Goal: Check status: Check status

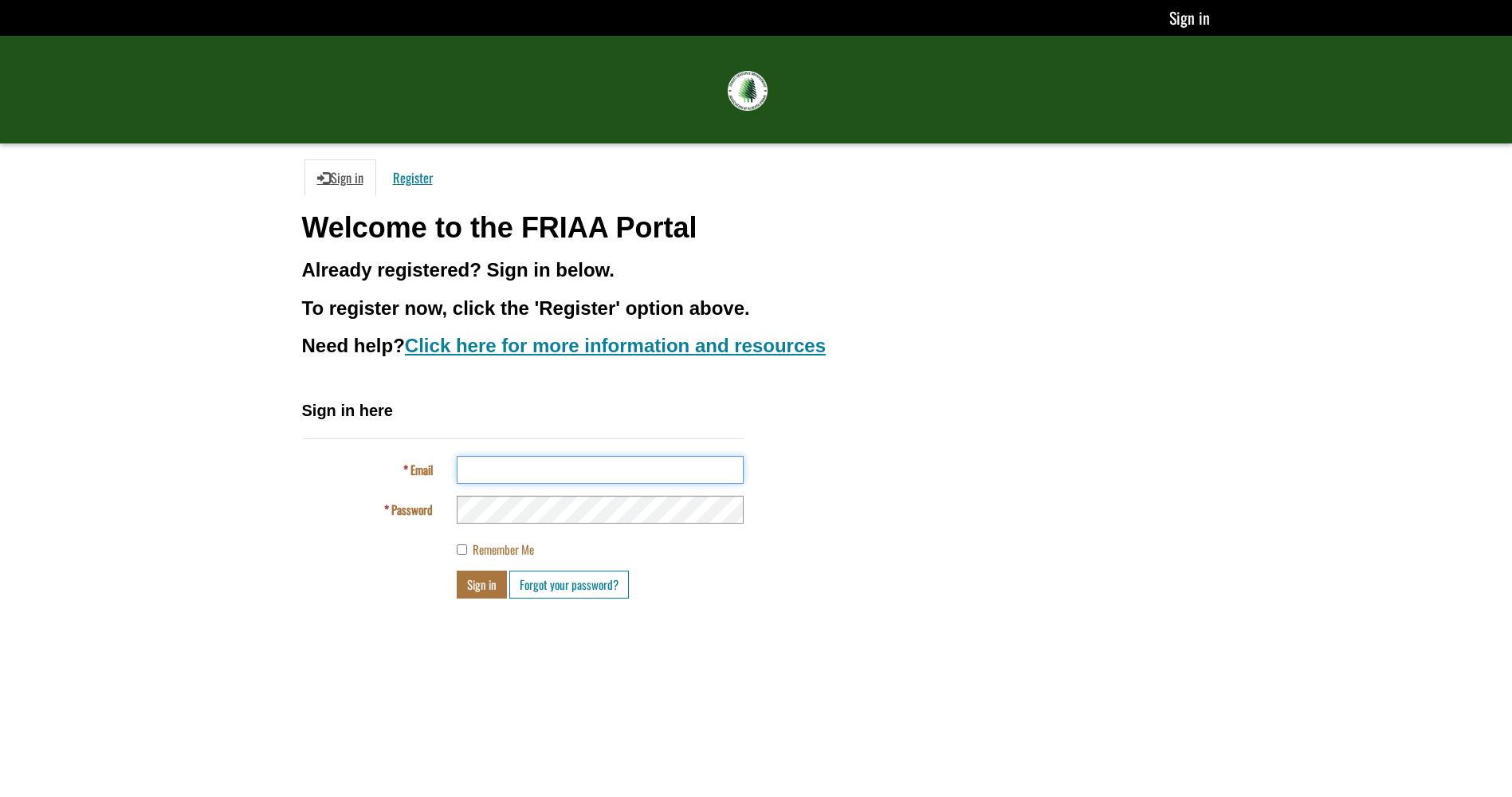
click at [540, 480] on input "Email" at bounding box center [600, 469] width 287 height 28
type input "**********"
click at [489, 582] on button "Sign in" at bounding box center [481, 584] width 50 height 28
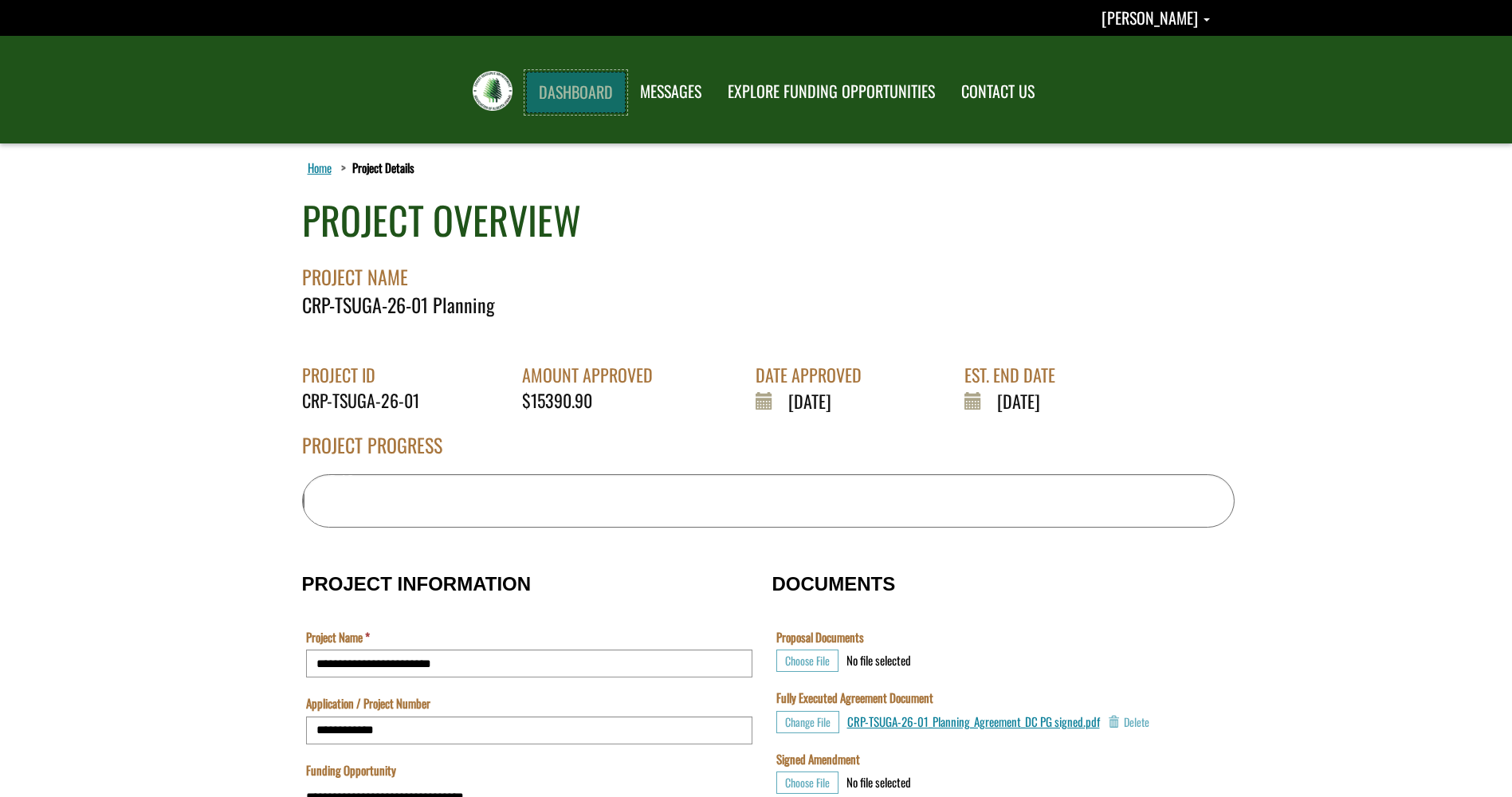
click at [558, 81] on link "DASHBOARD" at bounding box center [576, 92] width 100 height 41
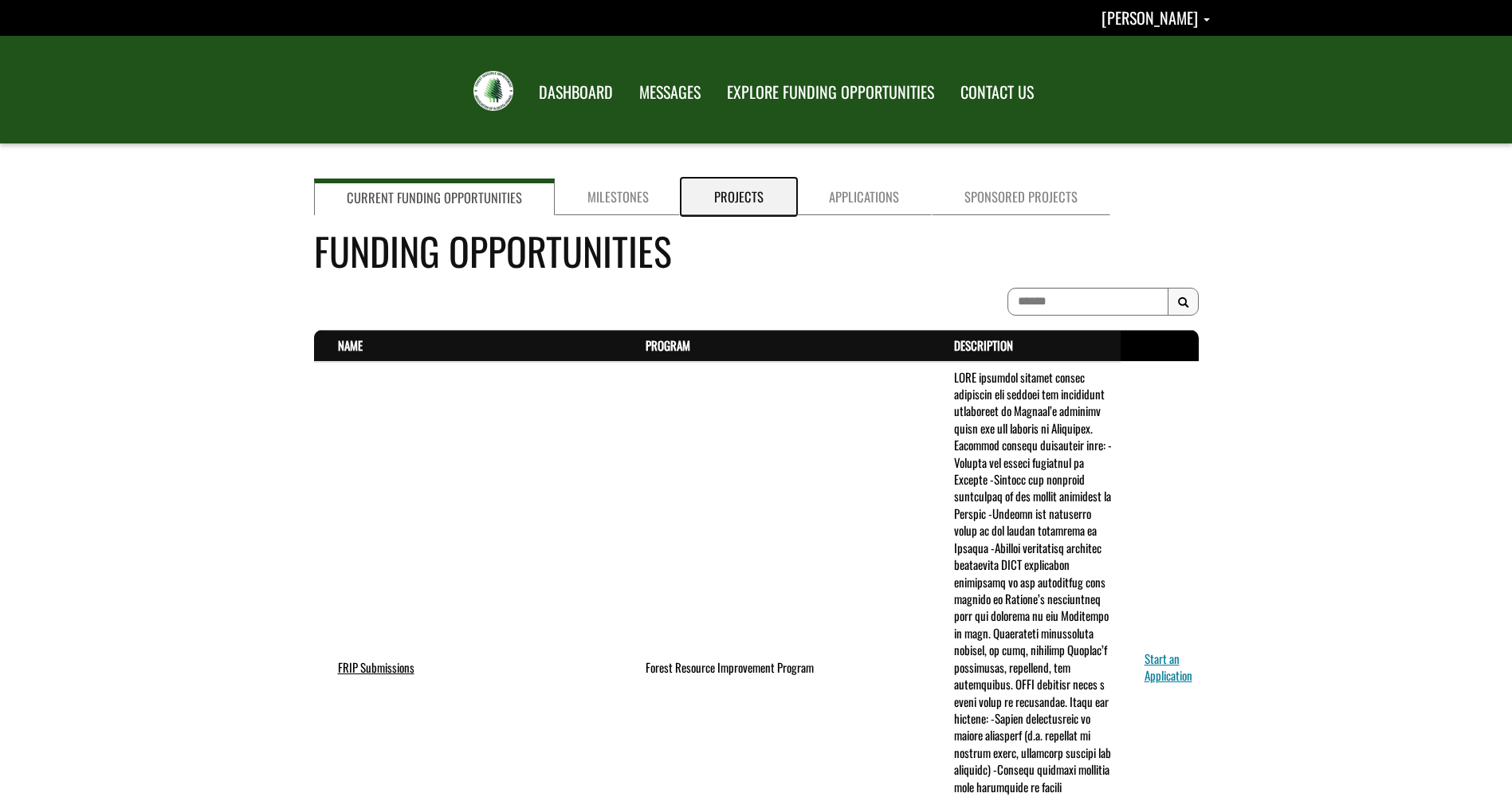
click at [734, 204] on link "Projects" at bounding box center [739, 197] width 115 height 37
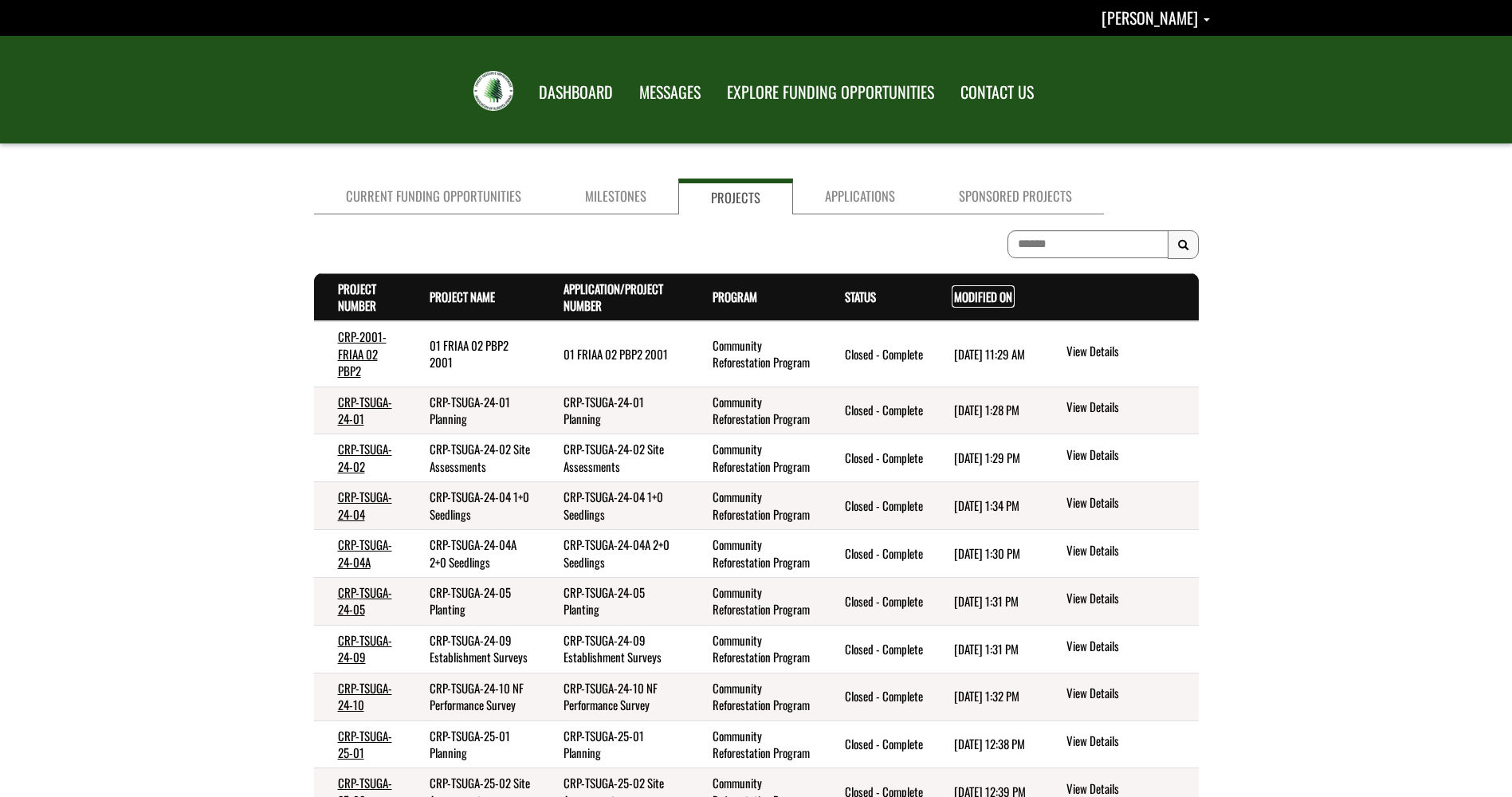
click at [969, 295] on link "Modified On . sort descending" at bounding box center [983, 296] width 58 height 18
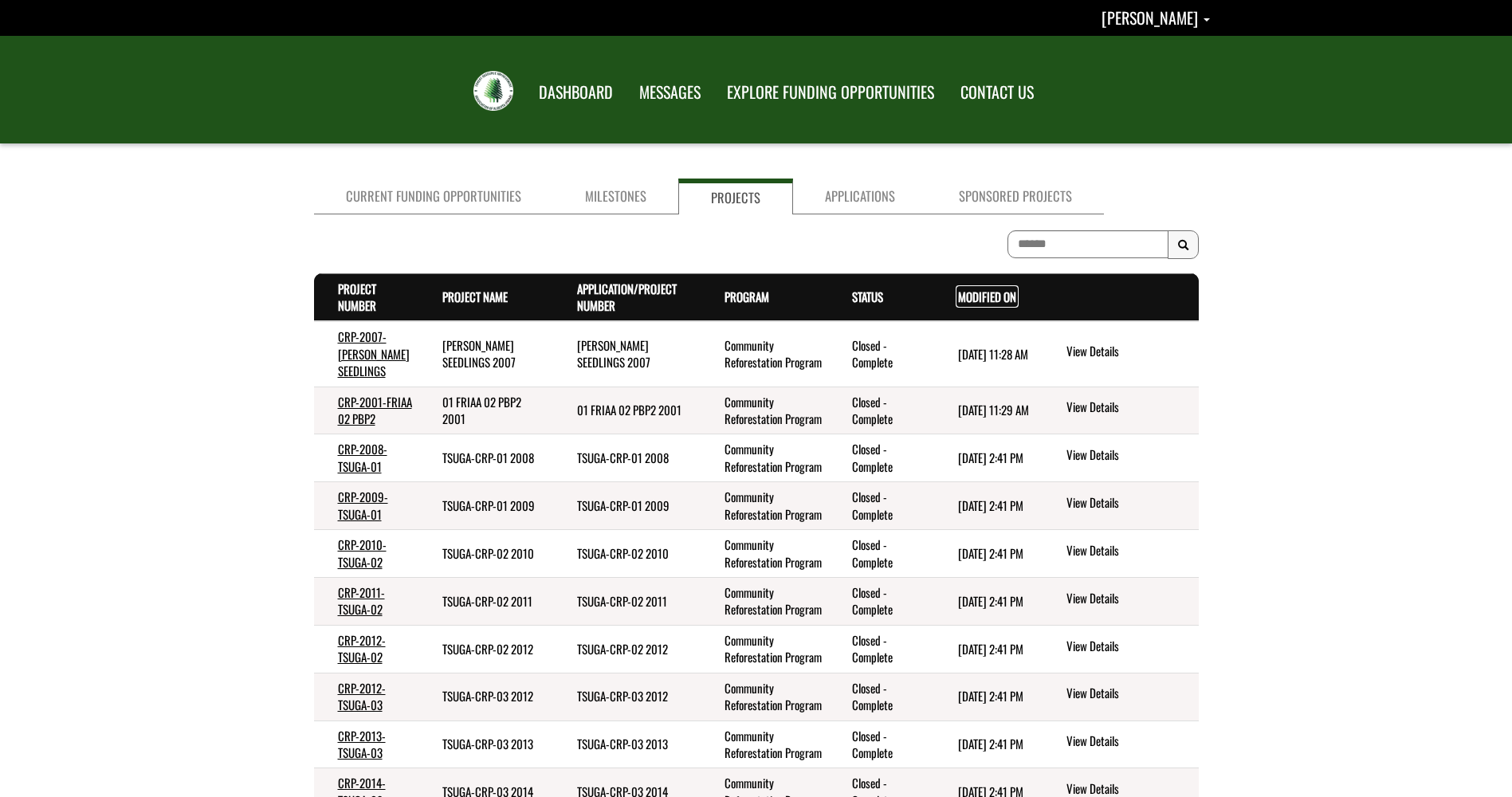
click at [971, 295] on link "Modified On . sort descending" at bounding box center [987, 296] width 58 height 18
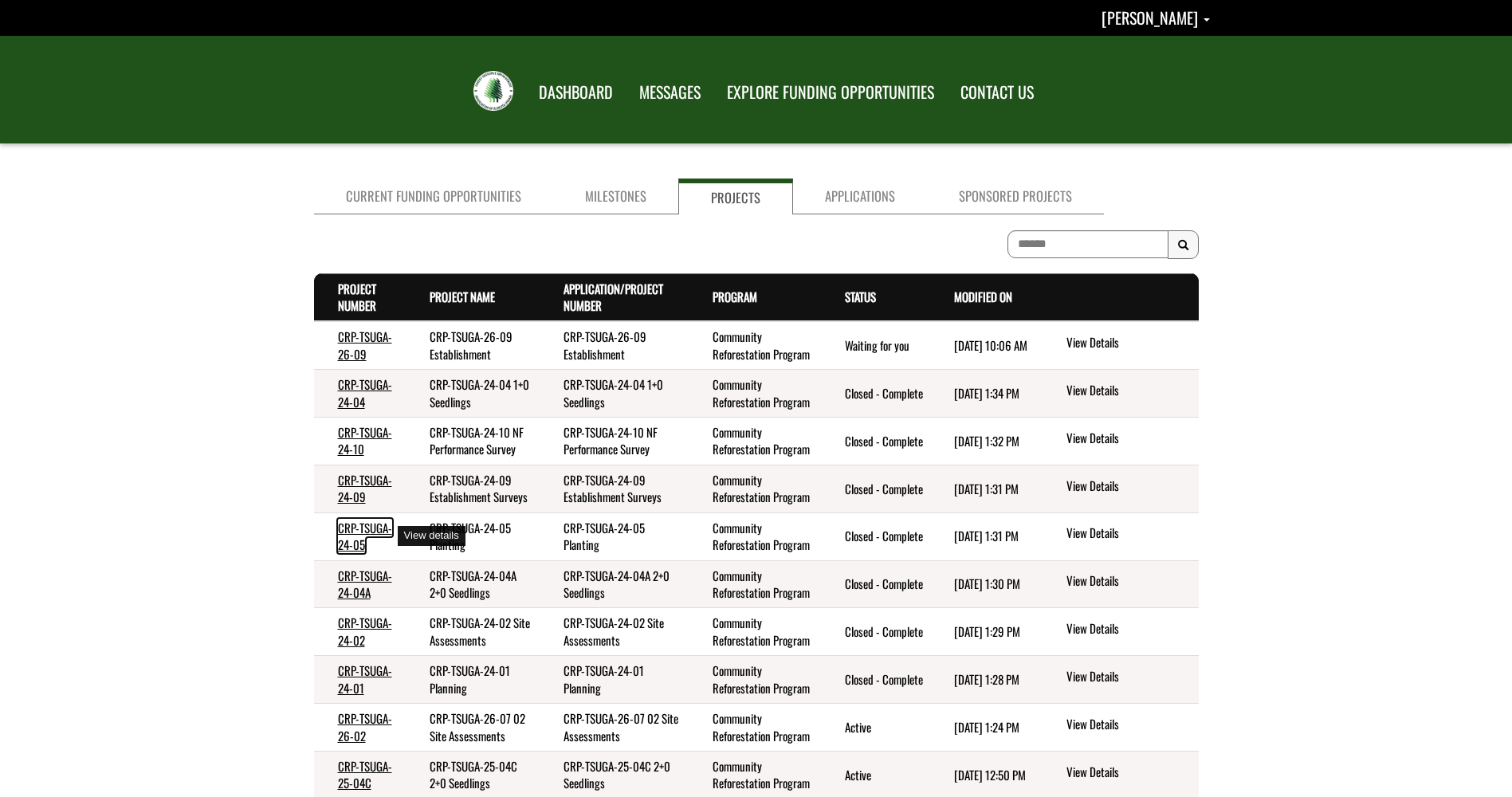
click at [357, 534] on link "CRP-TSUGA-24-05" at bounding box center [364, 536] width 54 height 34
